Goal: Task Accomplishment & Management: Use online tool/utility

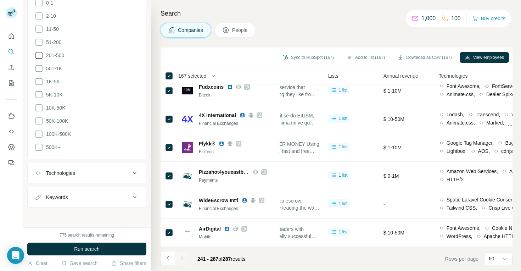
scroll to position [220, 0]
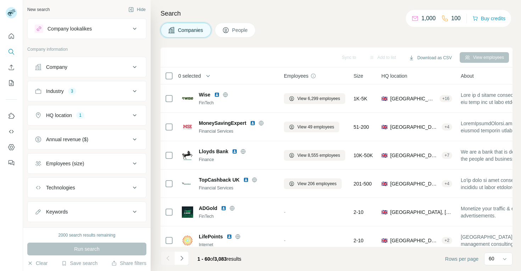
click at [61, 160] on div "Employees (size)" at bounding box center [65, 163] width 38 height 7
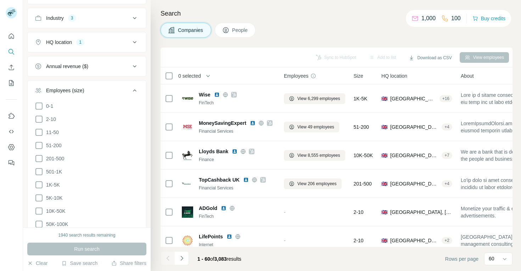
scroll to position [80, 0]
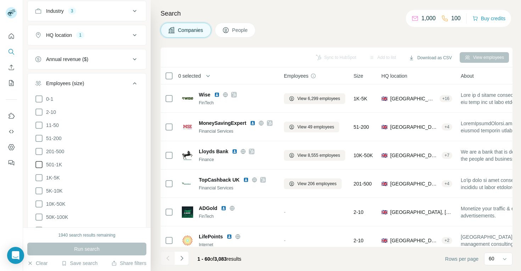
click at [53, 164] on span "501-1K" at bounding box center [52, 164] width 19 height 7
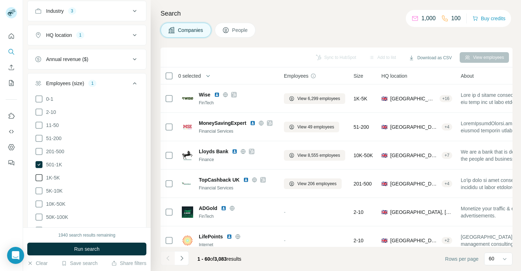
click at [51, 174] on span "1K-5K" at bounding box center [51, 177] width 17 height 7
click at [81, 249] on span "Run search" at bounding box center [87, 248] width 26 height 7
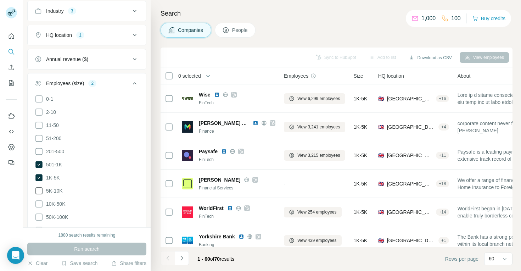
click at [54, 189] on span "5K-10K" at bounding box center [52, 190] width 19 height 7
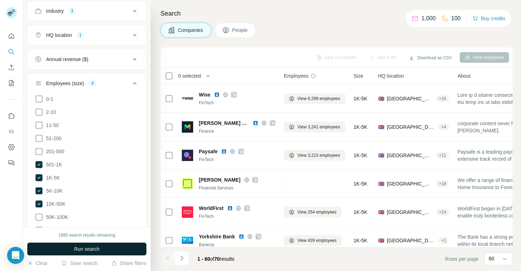
click at [78, 247] on span "Run search" at bounding box center [87, 248] width 26 height 7
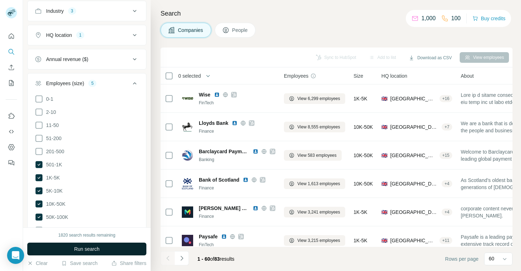
click at [69, 247] on button "Run search" at bounding box center [86, 248] width 119 height 13
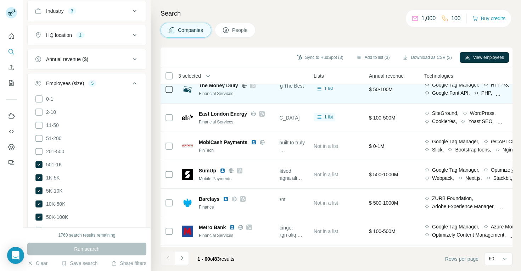
scroll to position [918, 260]
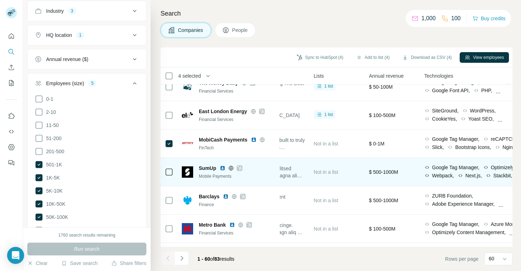
click at [170, 168] on icon at bounding box center [169, 172] width 9 height 9
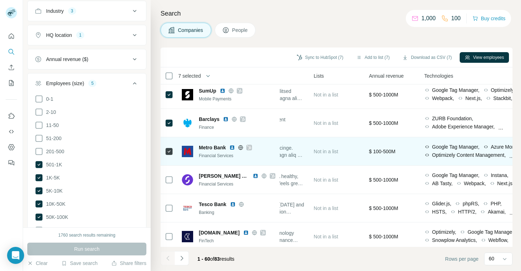
scroll to position [997, 260]
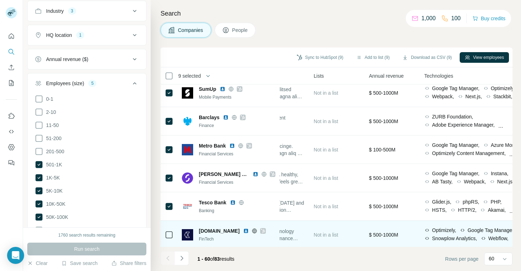
click at [169, 239] on div at bounding box center [169, 234] width 9 height 19
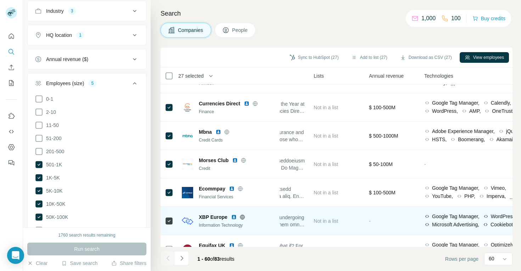
scroll to position [1538, 260]
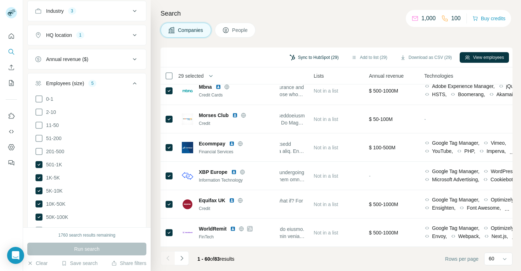
click at [321, 56] on button "Sync to HubSpot (29)" at bounding box center [313, 57] width 59 height 11
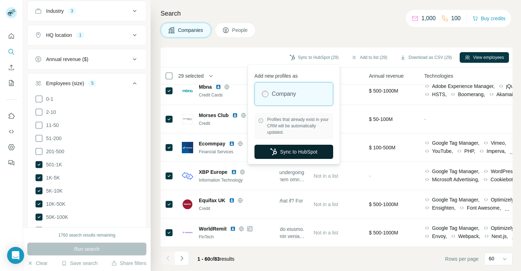
click at [285, 151] on button "Sync to HubSpot" at bounding box center [293, 152] width 79 height 14
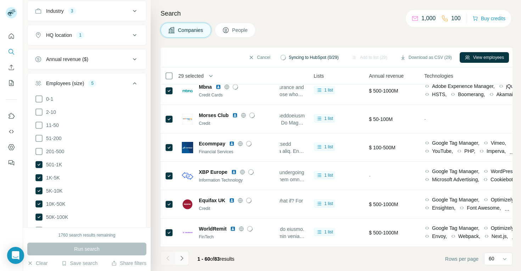
click at [180, 259] on icon "Navigate to next page" at bounding box center [181, 257] width 7 height 7
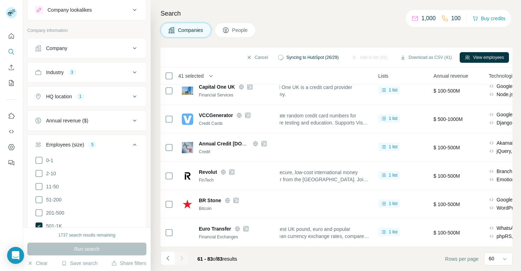
scroll to position [17, 0]
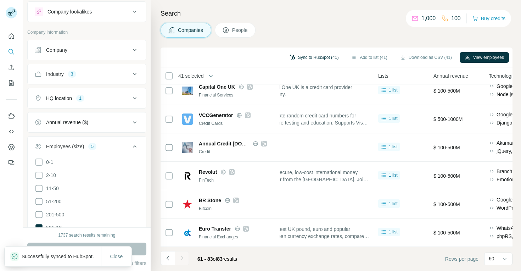
click at [316, 58] on button "Sync to HubSpot (41)" at bounding box center [313, 57] width 59 height 11
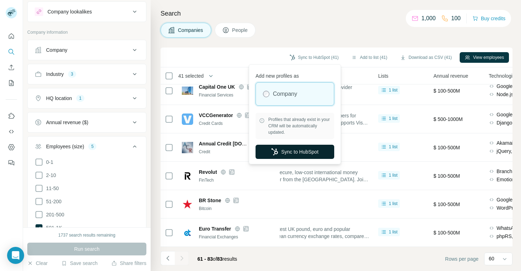
click at [303, 150] on button "Sync to HubSpot" at bounding box center [294, 152] width 79 height 14
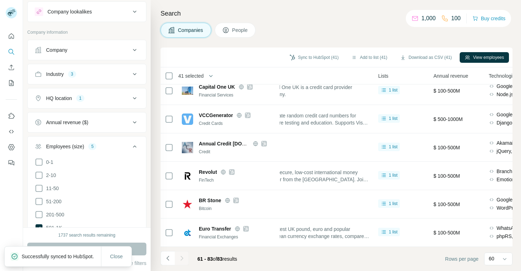
scroll to position [65, 0]
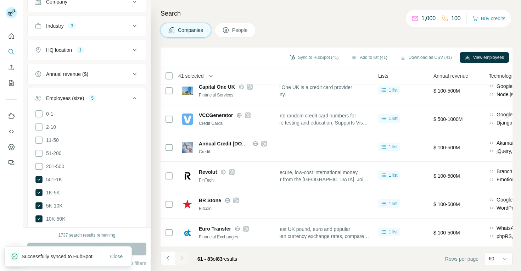
click at [115, 51] on div "HQ location 1" at bounding box center [83, 49] width 96 height 7
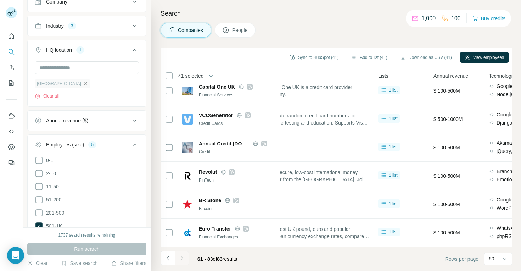
click at [83, 84] on icon "button" at bounding box center [86, 84] width 6 height 6
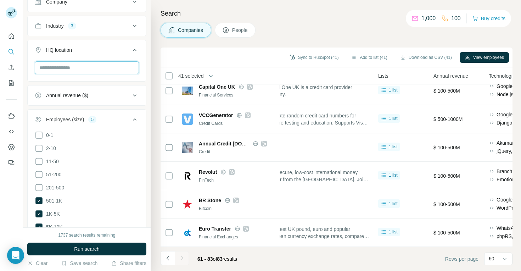
click at [75, 65] on input "text" at bounding box center [87, 67] width 104 height 13
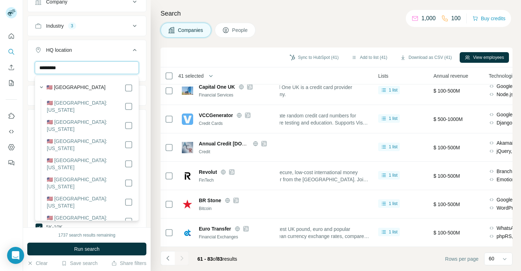
type input "*********"
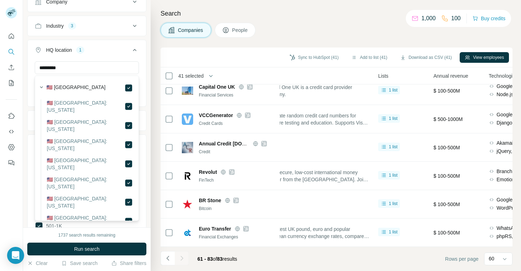
click at [147, 69] on div "New search Hide Company lookalikes Company information Company Industry 3 HQ lo…" at bounding box center [87, 113] width 128 height 227
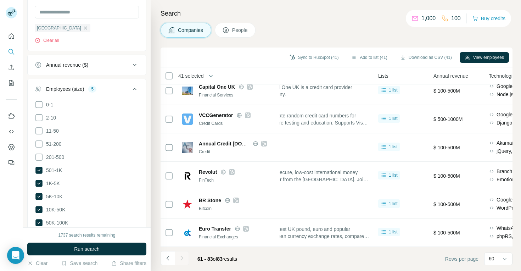
scroll to position [135, 0]
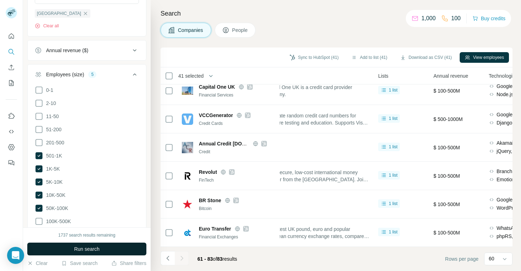
click at [70, 244] on button "Run search" at bounding box center [86, 248] width 119 height 13
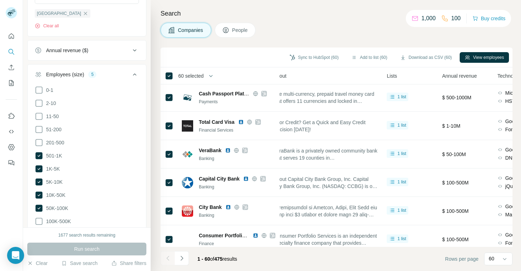
scroll to position [1538, 192]
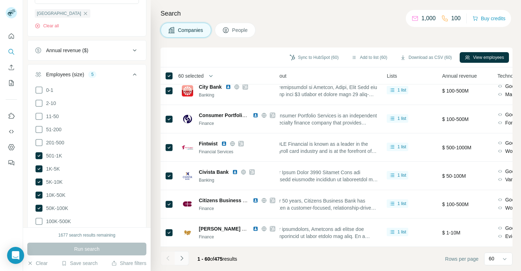
click at [184, 255] on icon "Navigate to next page" at bounding box center [181, 257] width 7 height 7
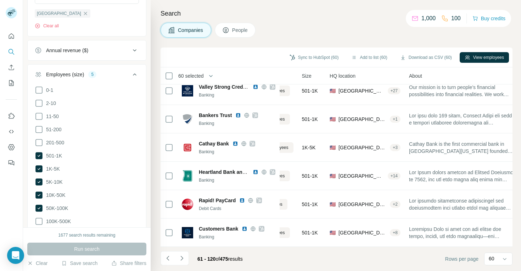
scroll to position [1538, 52]
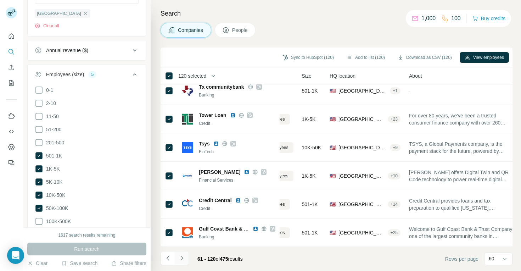
click at [182, 258] on icon "Navigate to next page" at bounding box center [181, 257] width 7 height 7
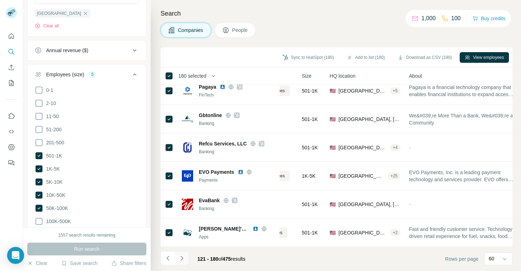
click at [183, 259] on icon "Navigate to next page" at bounding box center [181, 257] width 7 height 7
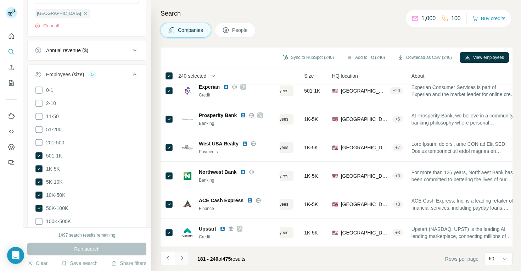
click at [185, 260] on icon "Navigate to next page" at bounding box center [181, 257] width 7 height 7
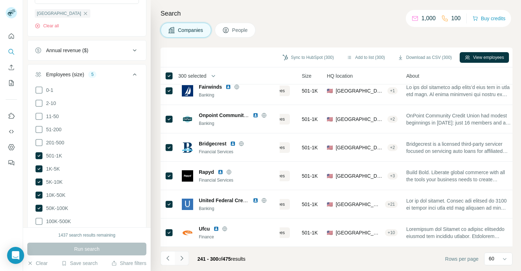
click at [181, 258] on icon "Navigate to next page" at bounding box center [181, 257] width 7 height 7
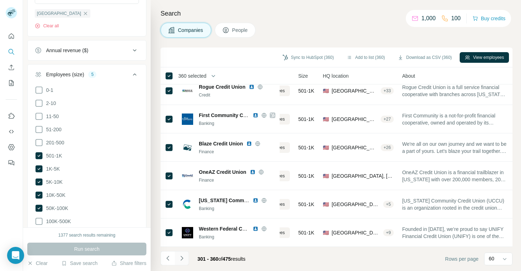
click at [183, 258] on icon "Navigate to next page" at bounding box center [181, 257] width 7 height 7
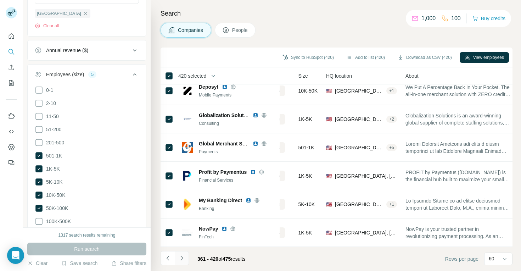
click at [183, 259] on icon "Navigate to next page" at bounding box center [181, 257] width 7 height 7
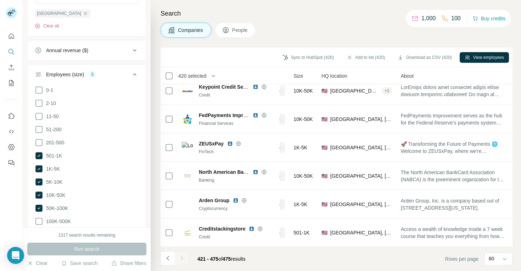
scroll to position [1396, 52]
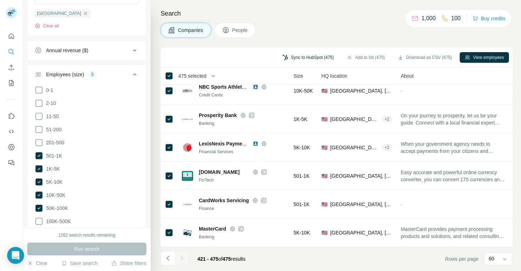
click at [315, 56] on button "Sync to HubSpot (475)" at bounding box center [307, 57] width 61 height 11
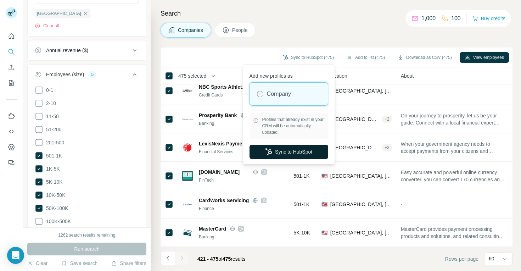
click at [290, 152] on button "Sync to HubSpot" at bounding box center [288, 152] width 79 height 14
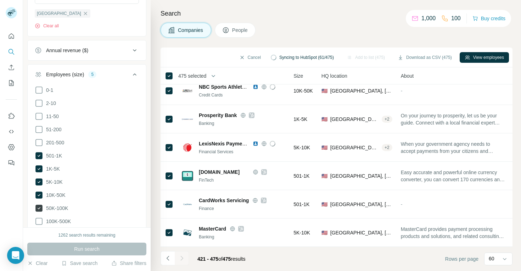
click at [40, 207] on icon at bounding box center [39, 208] width 3 height 2
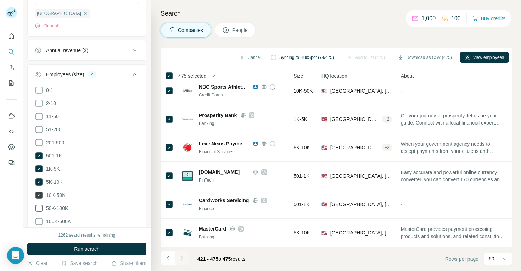
click at [39, 192] on icon at bounding box center [38, 194] width 7 height 7
click at [39, 181] on icon at bounding box center [39, 182] width 3 height 2
click at [39, 165] on icon at bounding box center [38, 168] width 7 height 7
click at [39, 155] on icon at bounding box center [39, 155] width 3 height 2
click at [40, 140] on icon at bounding box center [39, 142] width 9 height 9
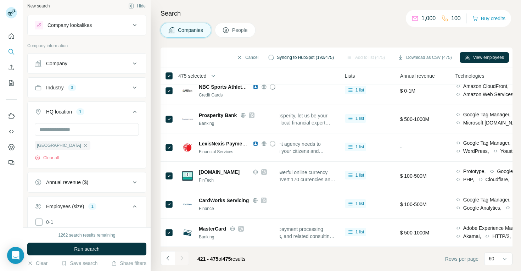
scroll to position [5, 0]
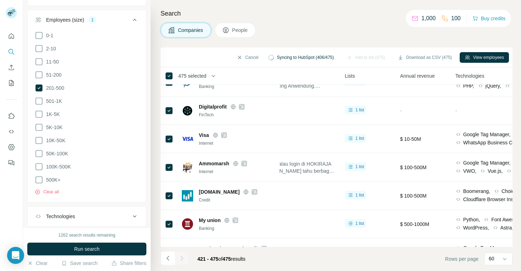
scroll to position [469, 221]
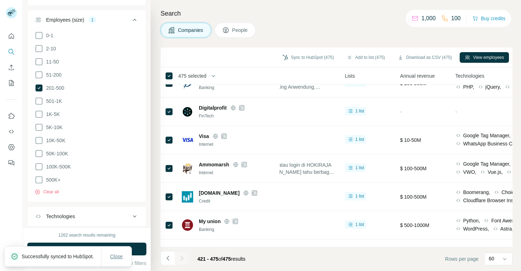
click at [118, 254] on span "Close" at bounding box center [116, 256] width 13 height 7
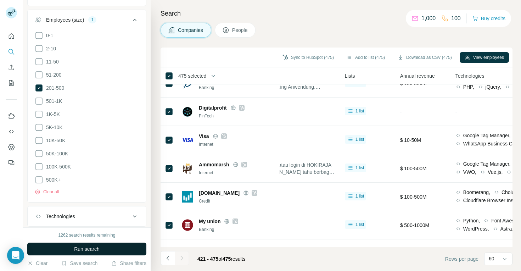
click at [98, 245] on button "Run search" at bounding box center [86, 248] width 119 height 13
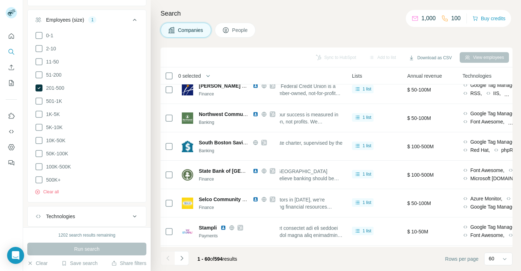
scroll to position [1538, 221]
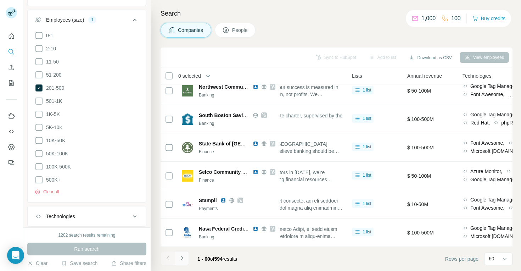
click at [179, 257] on icon "Navigate to next page" at bounding box center [181, 257] width 7 height 7
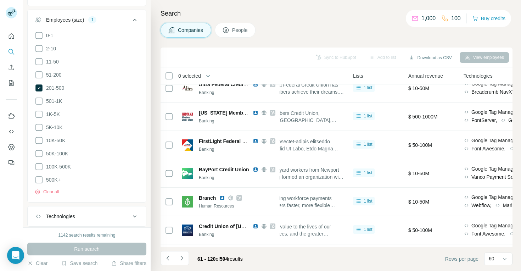
scroll to position [0, 216]
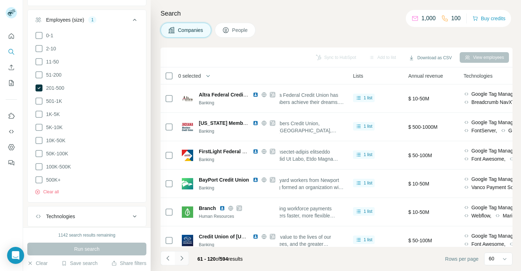
click at [182, 256] on icon "Navigate to next page" at bounding box center [181, 257] width 7 height 7
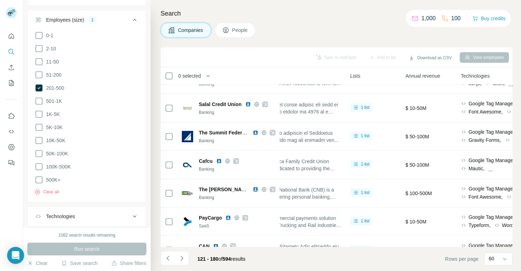
scroll to position [1538, 219]
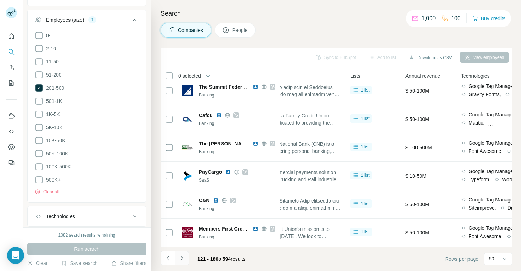
click at [182, 257] on icon "Navigate to next page" at bounding box center [181, 257] width 2 height 5
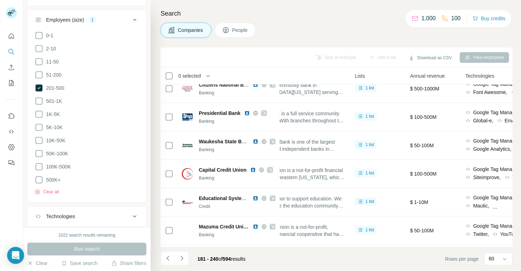
scroll to position [0, 215]
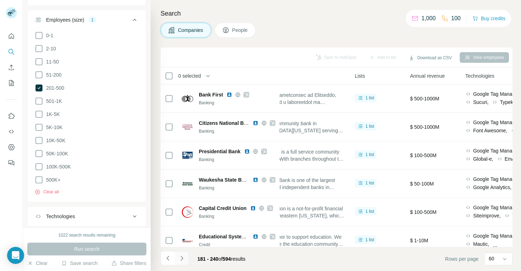
click at [183, 255] on icon "Navigate to next page" at bounding box center [181, 257] width 7 height 7
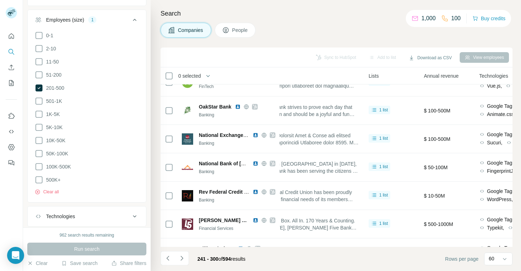
scroll to position [1538, 204]
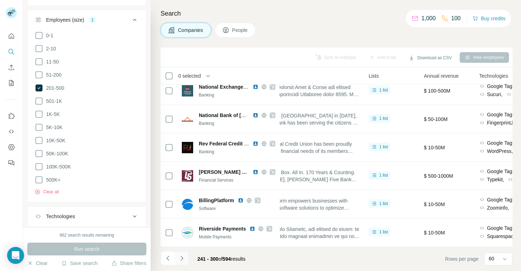
click at [185, 254] on icon "Navigate to next page" at bounding box center [181, 257] width 7 height 7
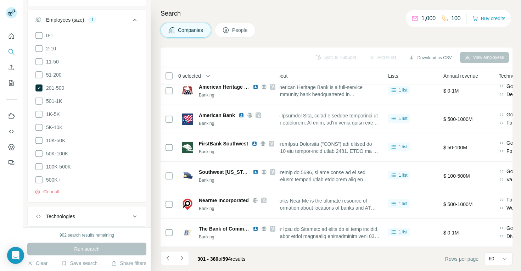
scroll to position [0, 181]
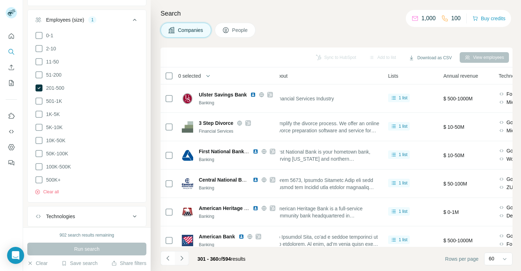
click at [182, 256] on icon "Navigate to next page" at bounding box center [181, 257] width 7 height 7
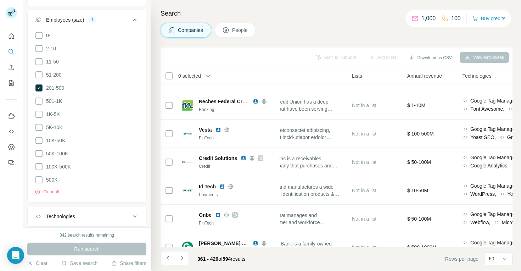
scroll to position [831, 217]
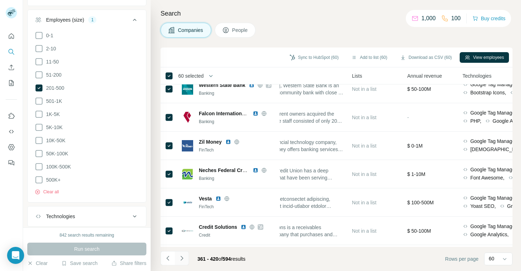
click at [183, 256] on icon "Navigate to next page" at bounding box center [181, 257] width 7 height 7
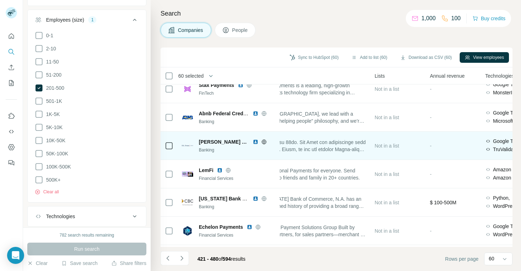
scroll to position [831, 194]
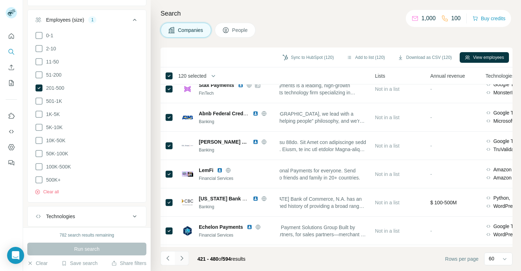
click at [182, 257] on icon "Navigate to next page" at bounding box center [181, 257] width 2 height 5
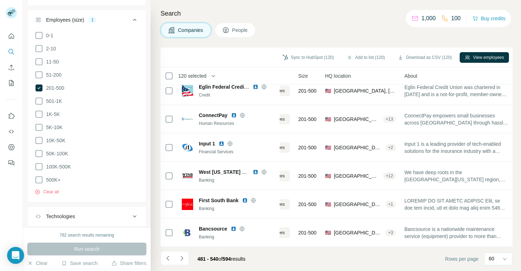
scroll to position [831, 52]
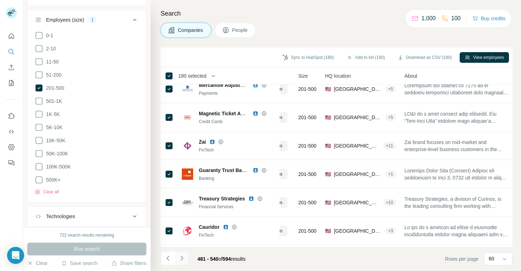
click at [185, 259] on button "Navigate to next page" at bounding box center [182, 258] width 14 height 14
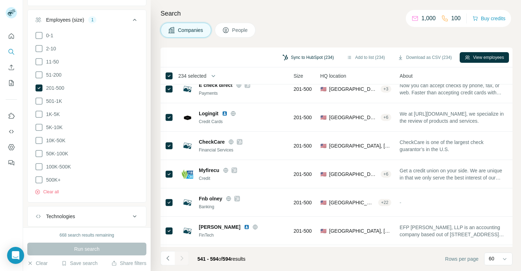
click at [299, 57] on button "Sync to HubSpot (234)" at bounding box center [307, 57] width 61 height 11
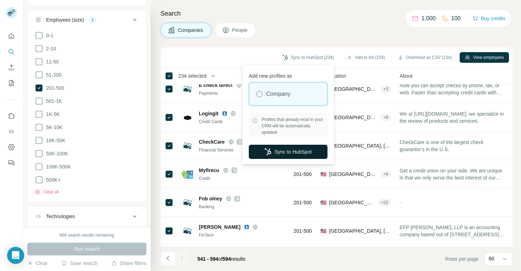
click at [288, 155] on button "Sync to HubSpot" at bounding box center [288, 152] width 79 height 14
